Goal: Transaction & Acquisition: Purchase product/service

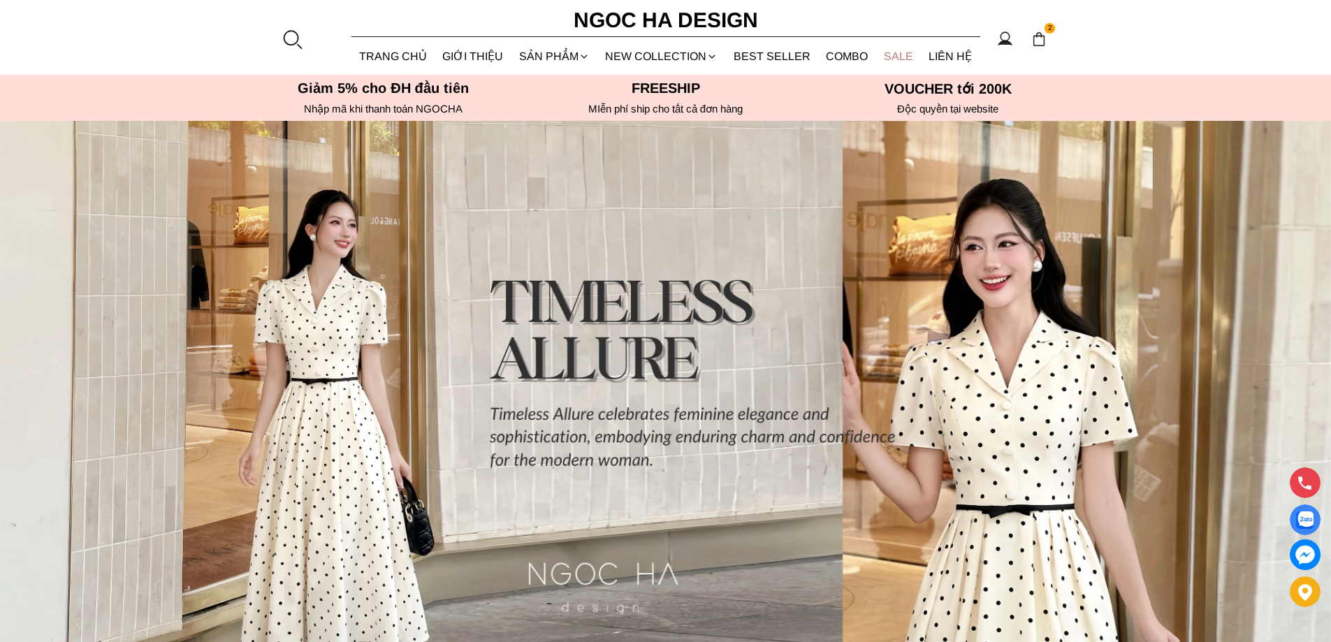
click at [886, 53] on link "SALE" at bounding box center [898, 56] width 45 height 37
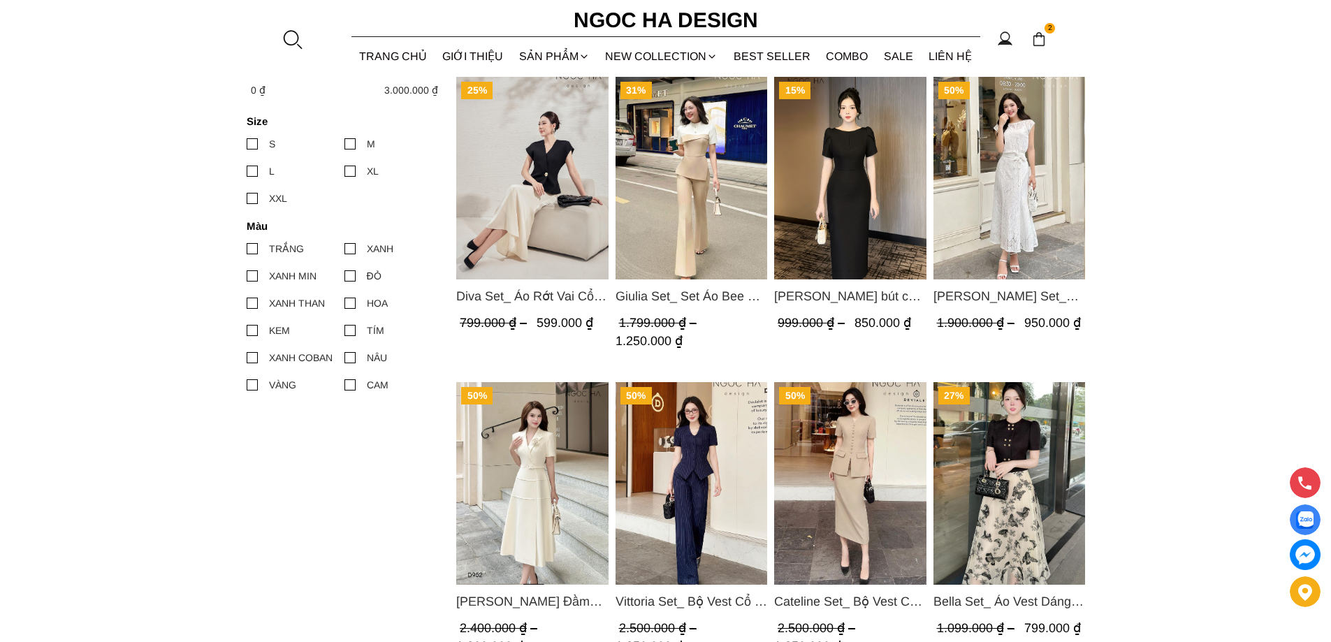
scroll to position [699, 0]
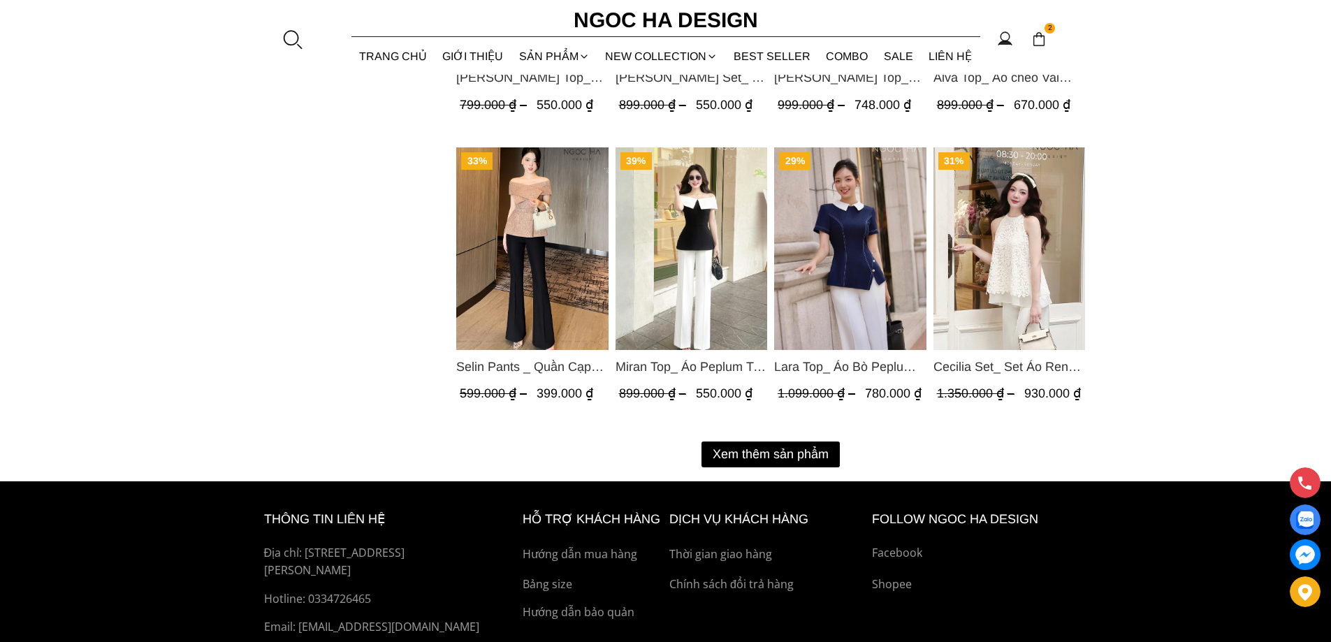
scroll to position [1817, 0]
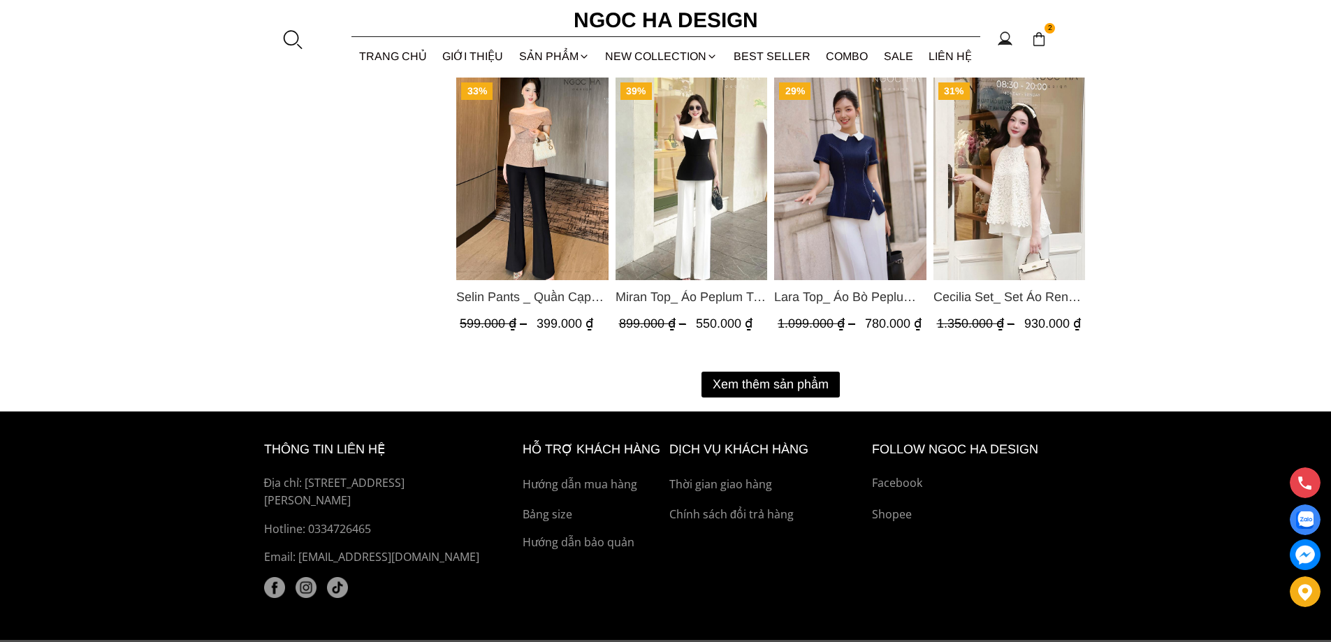
click at [762, 384] on button "Xem thêm sản phẩm" at bounding box center [770, 385] width 138 height 26
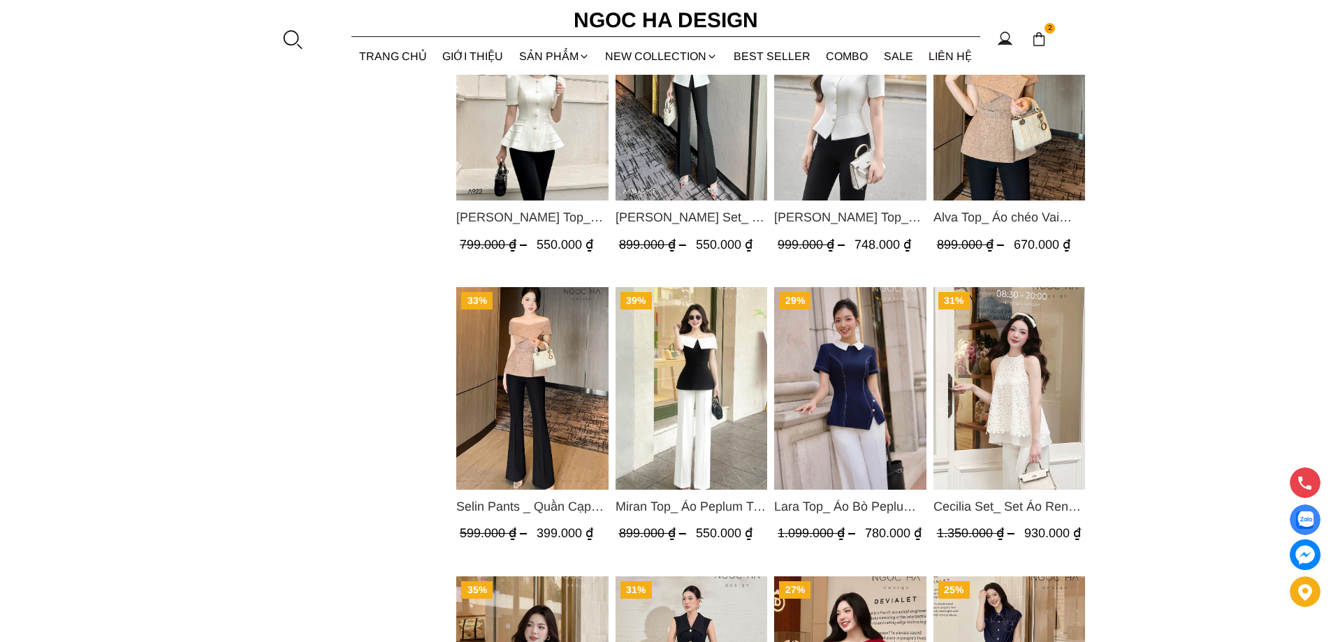
scroll to position [1956, 0]
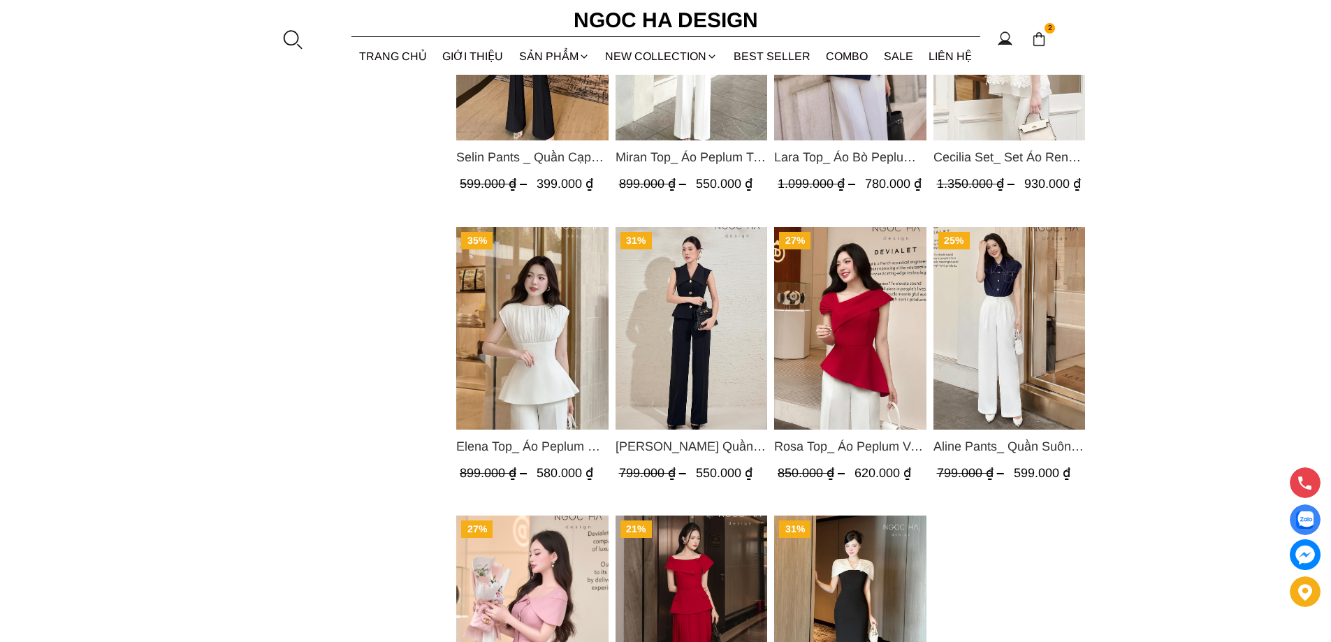
click at [1014, 313] on img "Product image - Aline Pants_ Quần Suông Xếp Ly Mềm Q063" at bounding box center [1009, 328] width 152 height 203
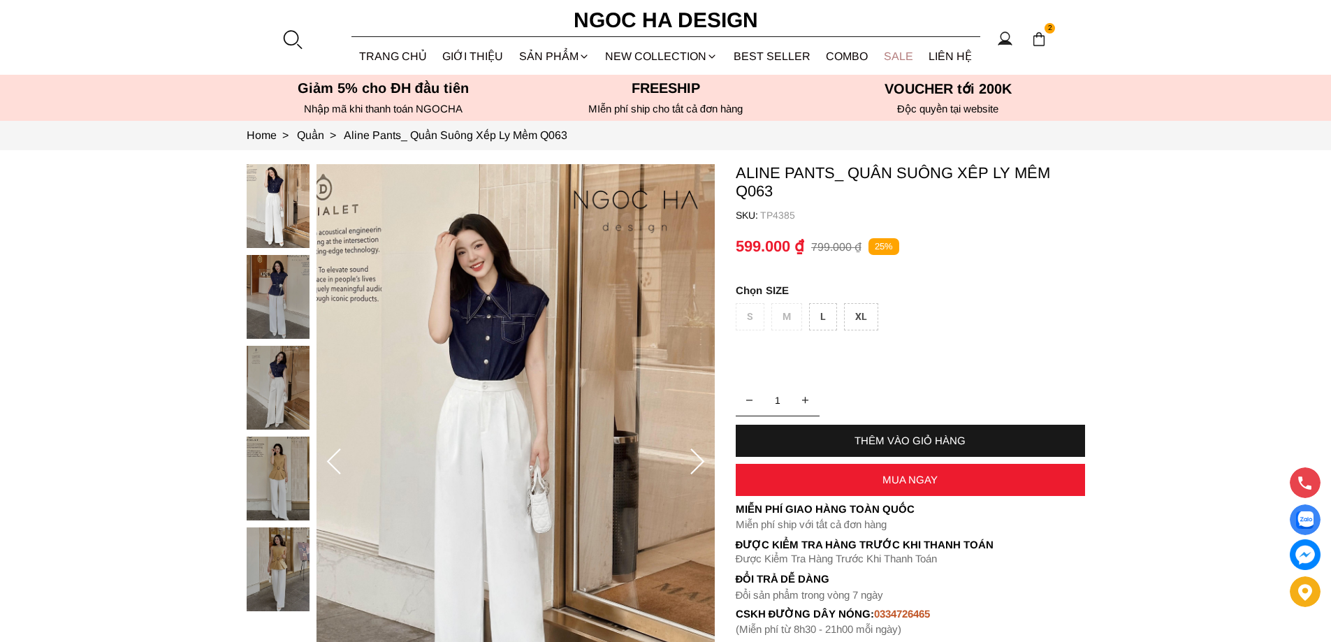
click at [891, 61] on link "SALE" at bounding box center [898, 56] width 45 height 37
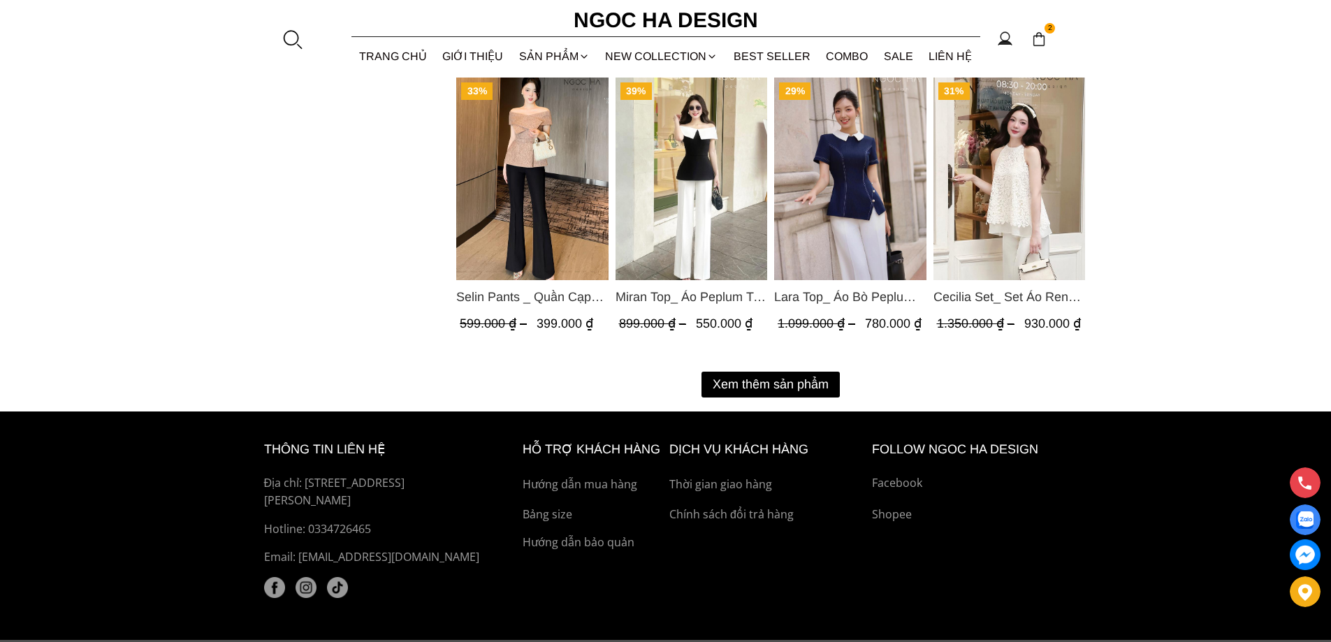
scroll to position [1857, 0]
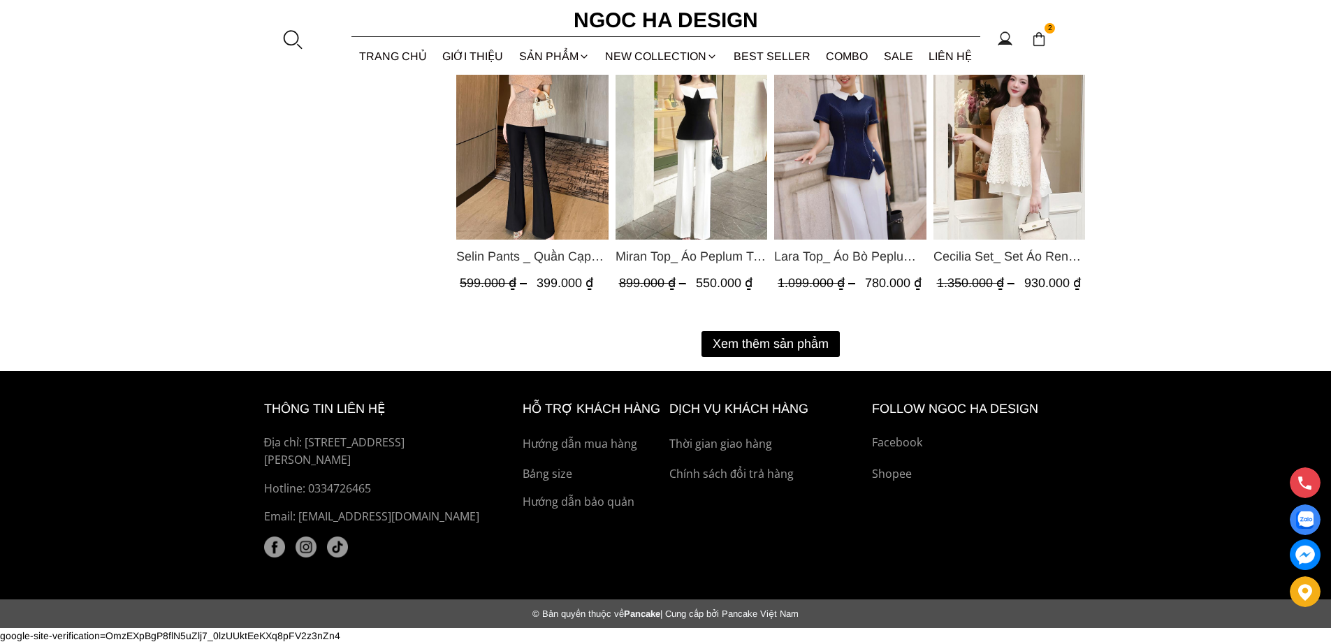
click at [813, 336] on button "Xem thêm sản phẩm" at bounding box center [770, 344] width 138 height 26
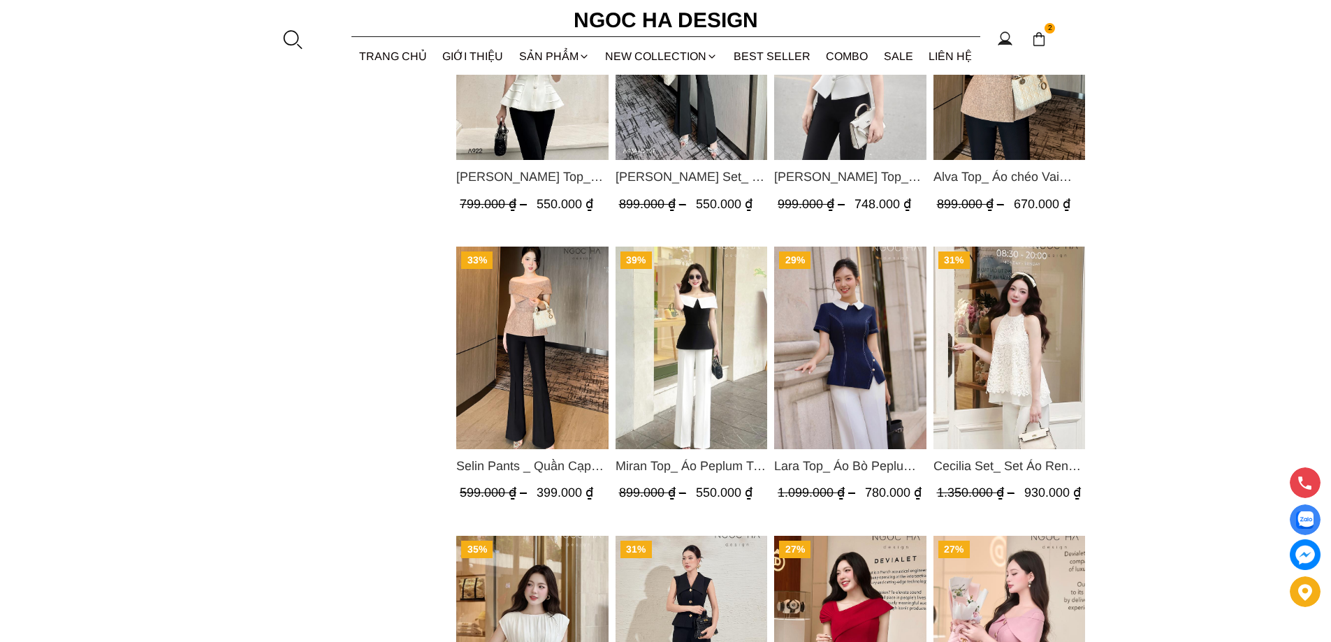
scroll to position [2137, 0]
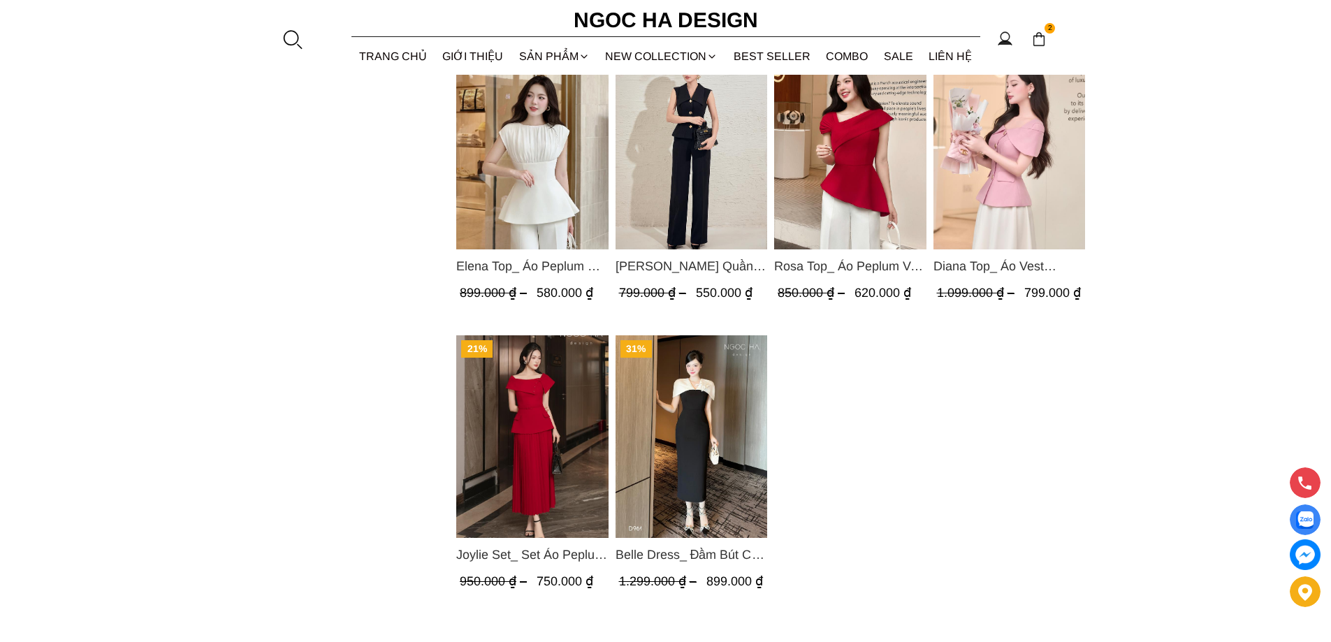
click at [643, 460] on img "Product image - Belle Dress_ Đầm Bút Chì Đen Phối Choàng Vai May Ly Màu Trắng K…" at bounding box center [691, 436] width 152 height 203
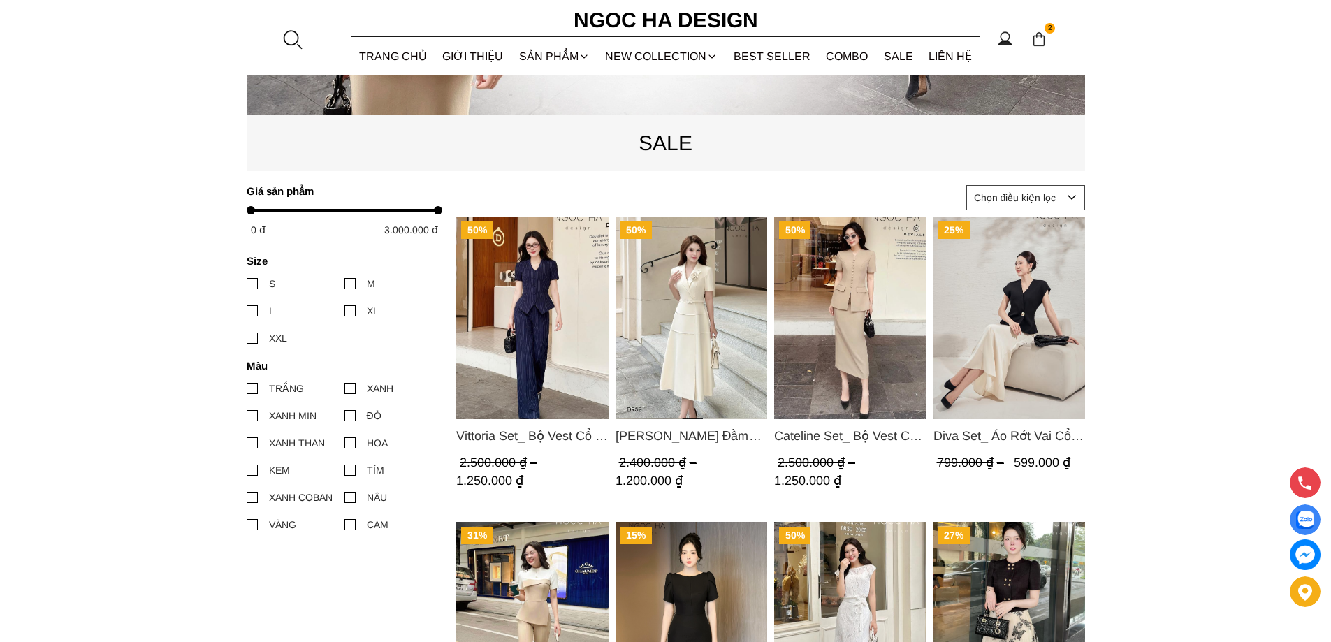
scroll to position [559, 0]
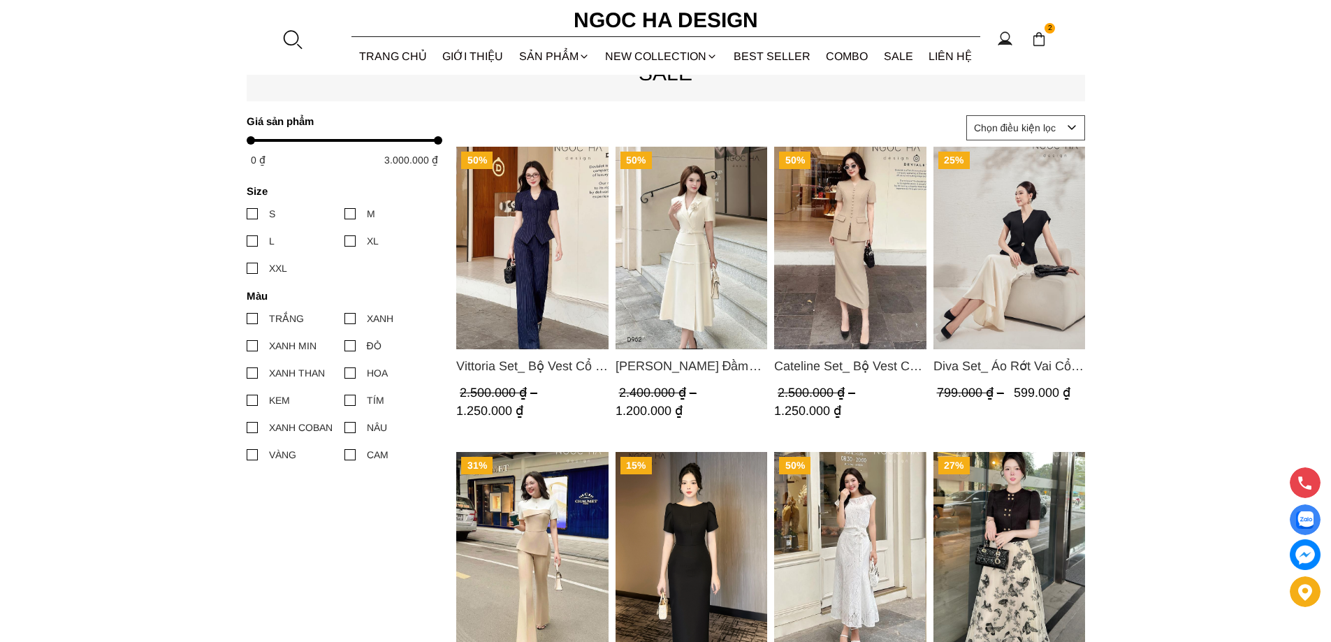
click at [559, 247] on img "Product image - Vittoria Set_ Bộ Vest Cổ V Quần Suông Kẻ Sọc BQ013" at bounding box center [532, 248] width 152 height 203
click at [675, 244] on img "Product image - Louisa Dress_ Đầm Cổ Vest Cài Hoa Tùng May Gân Nổi Kèm Đai Màu …" at bounding box center [691, 248] width 152 height 203
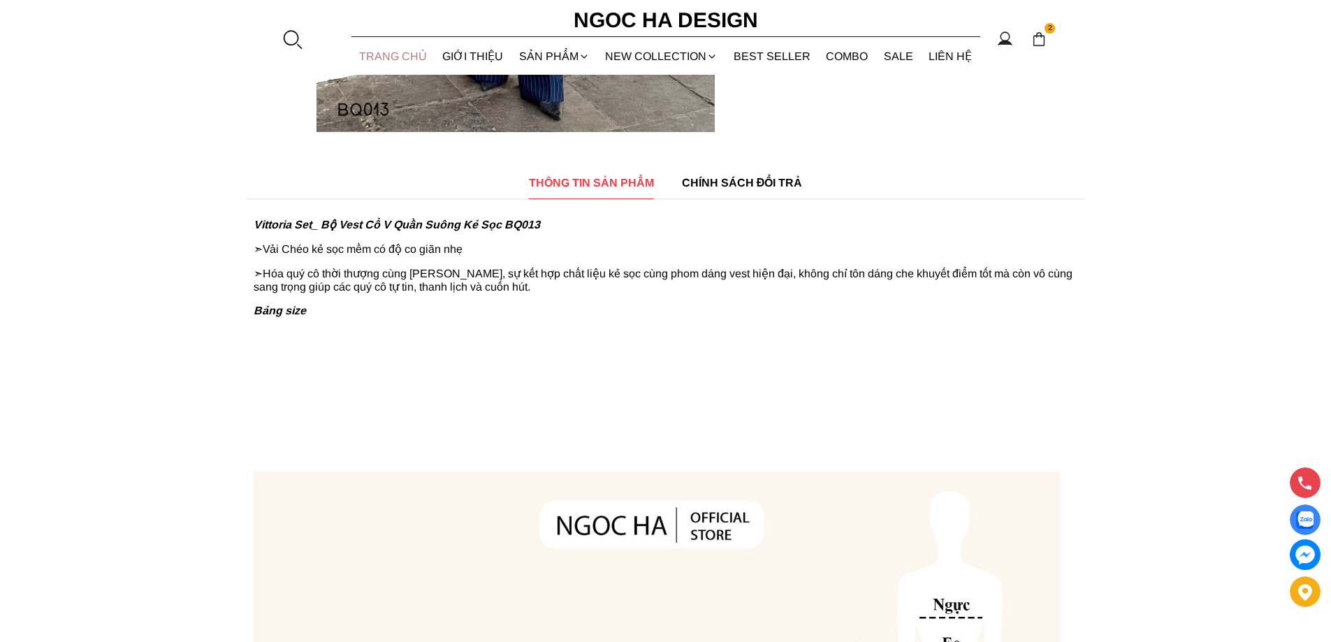
scroll to position [349, 0]
